Goal: Task Accomplishment & Management: Complete application form

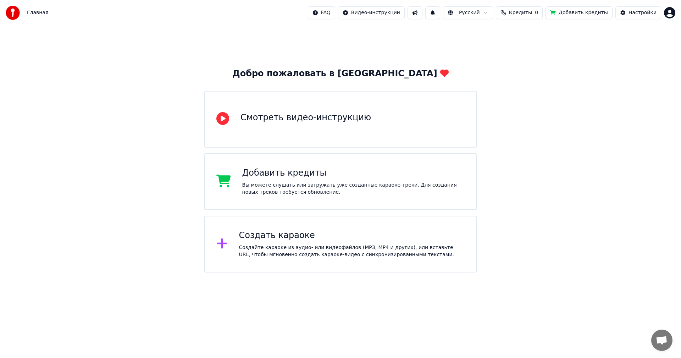
click at [541, 110] on div "Добро пожаловать в Youka Смотреть видео-инструкцию Добавить кредиты Вы можете с…" at bounding box center [340, 149] width 681 height 247
click at [526, 17] on button "Кредиты 0" at bounding box center [519, 12] width 47 height 13
click at [642, 60] on div "Добро пожаловать в Youka Смотреть видео-инструкцию Добавить кредиты Вы можете с…" at bounding box center [340, 149] width 681 height 247
click at [664, 11] on html "Главная FAQ Видео-инструкции Русский Кредиты 0 Добавить кредиты Настройки Добро…" at bounding box center [340, 136] width 681 height 272
click at [631, 41] on div "Оплата" at bounding box center [639, 45] width 82 height 11
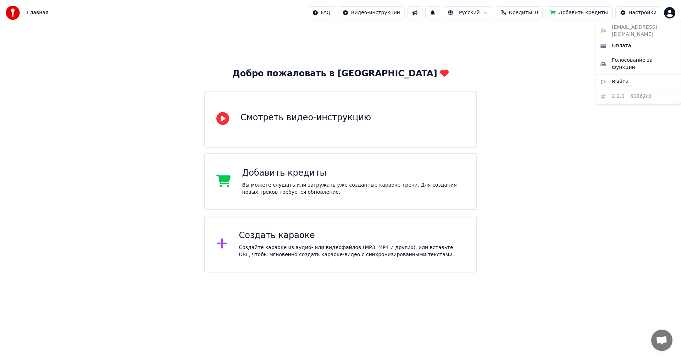
click at [668, 16] on html "Главная FAQ Видео-инструкции Русский Кредиты 0 Добавить кредиты Настройки Добро…" at bounding box center [340, 136] width 681 height 272
click at [639, 76] on div "Выйти" at bounding box center [639, 81] width 82 height 11
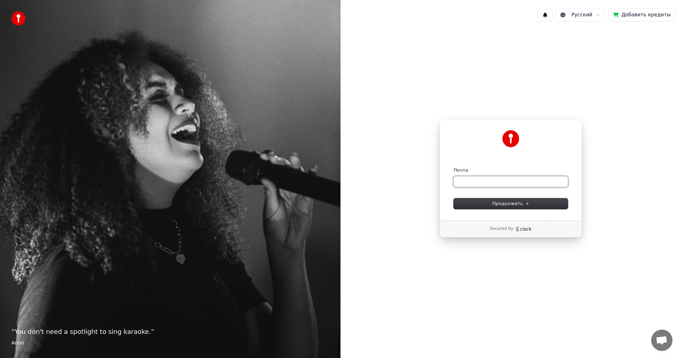
click at [503, 187] on input "Почта" at bounding box center [511, 181] width 114 height 11
click at [515, 207] on button "Продолжить" at bounding box center [511, 203] width 114 height 11
type input "**********"
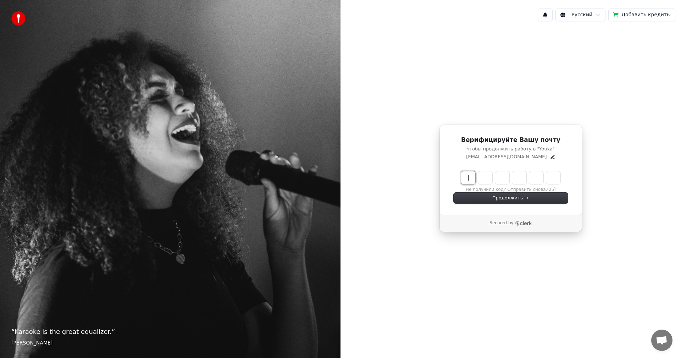
click at [470, 177] on input "Enter verification code" at bounding box center [518, 177] width 114 height 13
type input "******"
